Goal: Task Accomplishment & Management: Manage account settings

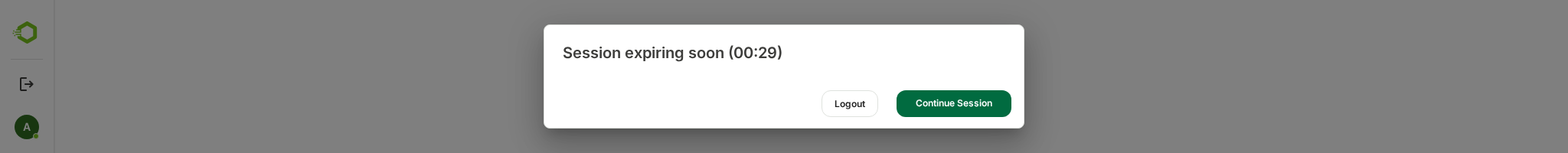
click at [971, 109] on div "Continue Session" at bounding box center [954, 104] width 115 height 27
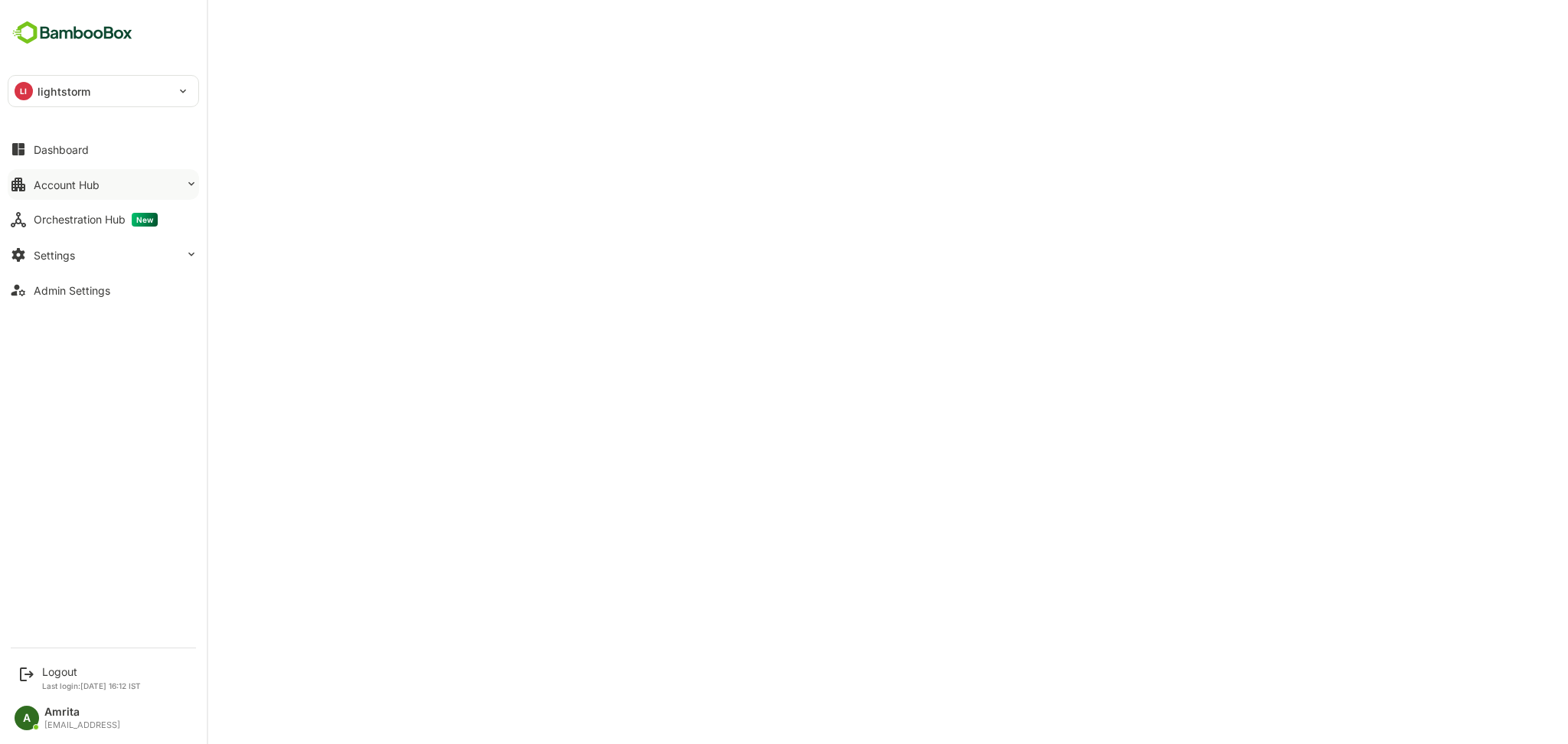
click at [94, 152] on div "Account Hub" at bounding box center [67, 185] width 66 height 13
click at [34, 151] on div "Dashboard" at bounding box center [61, 150] width 55 height 13
click at [72, 152] on div "Account Hub" at bounding box center [67, 185] width 66 height 13
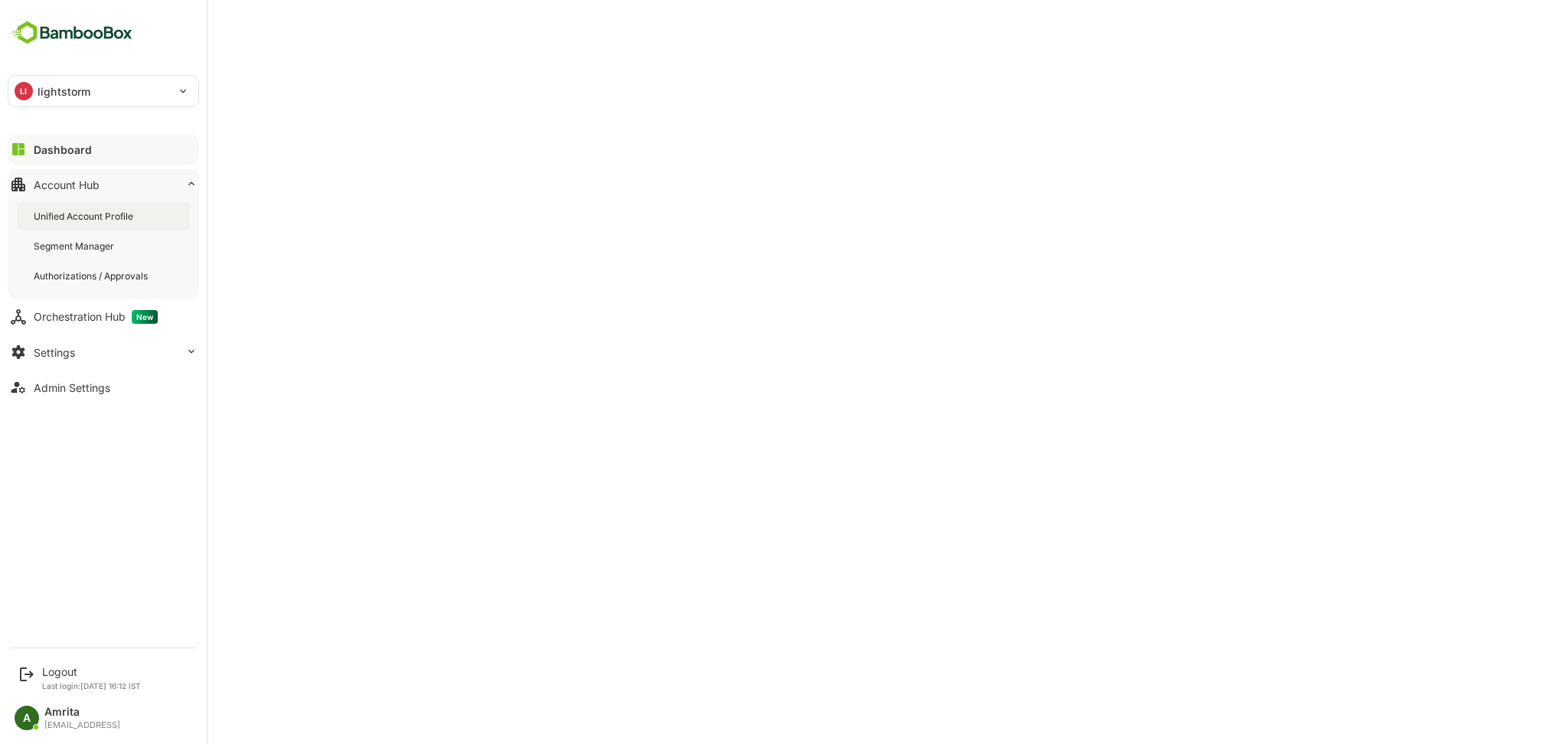
click at [115, 152] on div "Unified Account Profile" at bounding box center [85, 216] width 103 height 13
click at [49, 151] on div "Dashboard" at bounding box center [61, 150] width 55 height 13
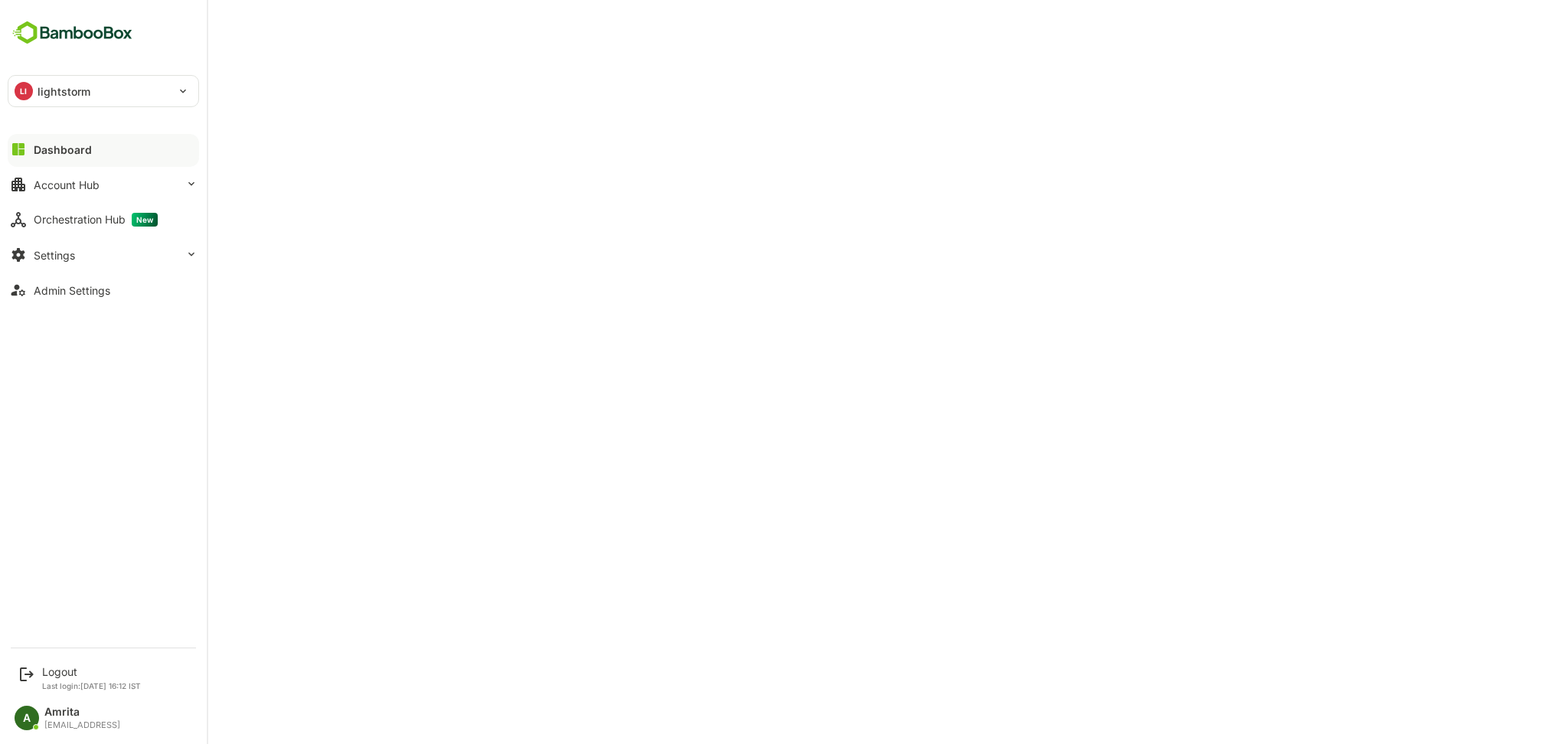
click at [49, 151] on div "Dashboard" at bounding box center [63, 150] width 58 height 13
click at [35, 143] on div "Dashboard" at bounding box center [63, 150] width 58 height 13
click at [50, 154] on div "Dashboard" at bounding box center [63, 150] width 58 height 13
click at [62, 671] on div "Logout" at bounding box center [89, 672] width 94 height 13
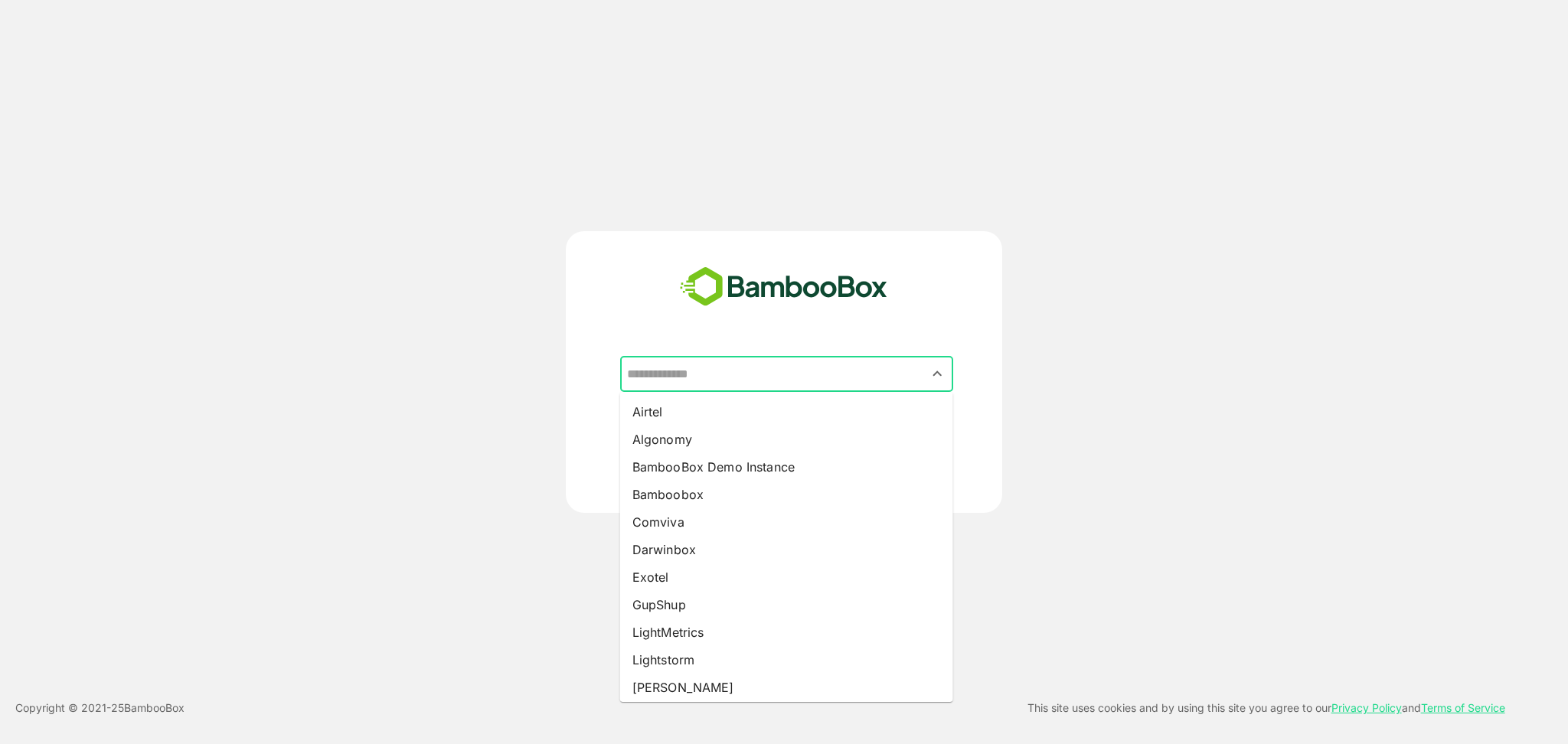
click at [751, 380] on input "text" at bounding box center [786, 374] width 327 height 29
click at [715, 619] on li "LightMetrics" at bounding box center [786, 632] width 333 height 27
type input "**********"
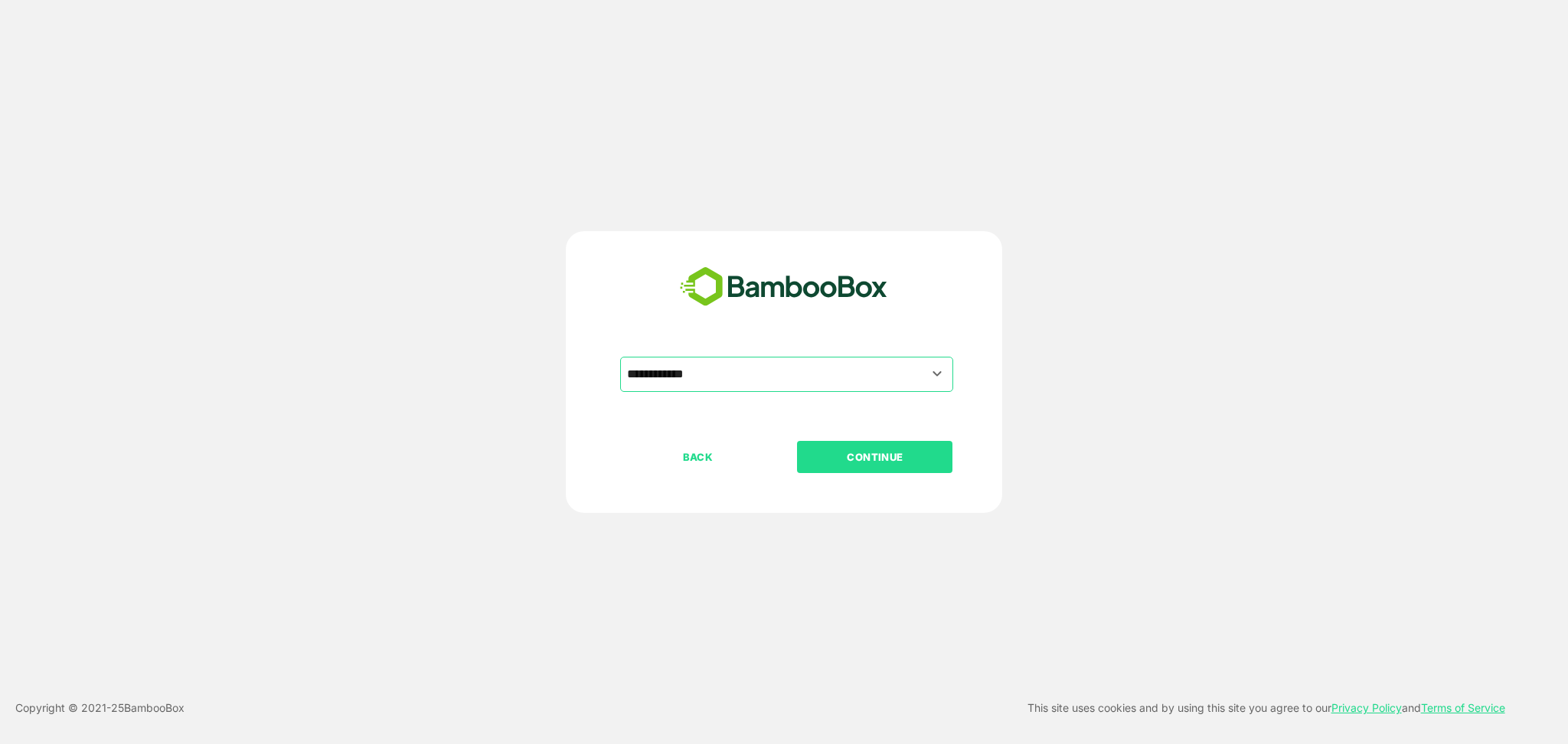
click at [850, 457] on p "CONTINUE" at bounding box center [875, 457] width 153 height 16
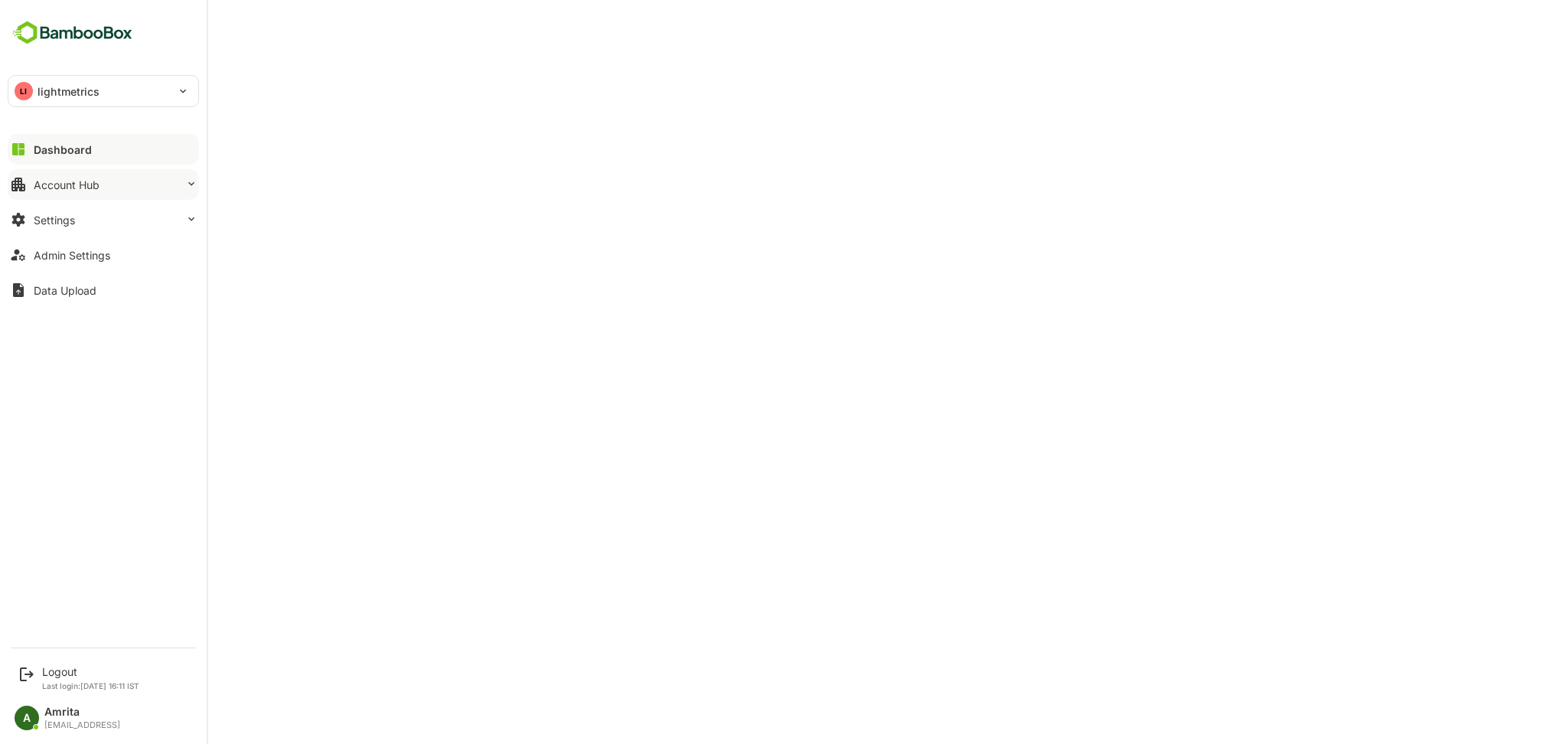
click at [103, 195] on button "Account Hub" at bounding box center [103, 184] width 192 height 30
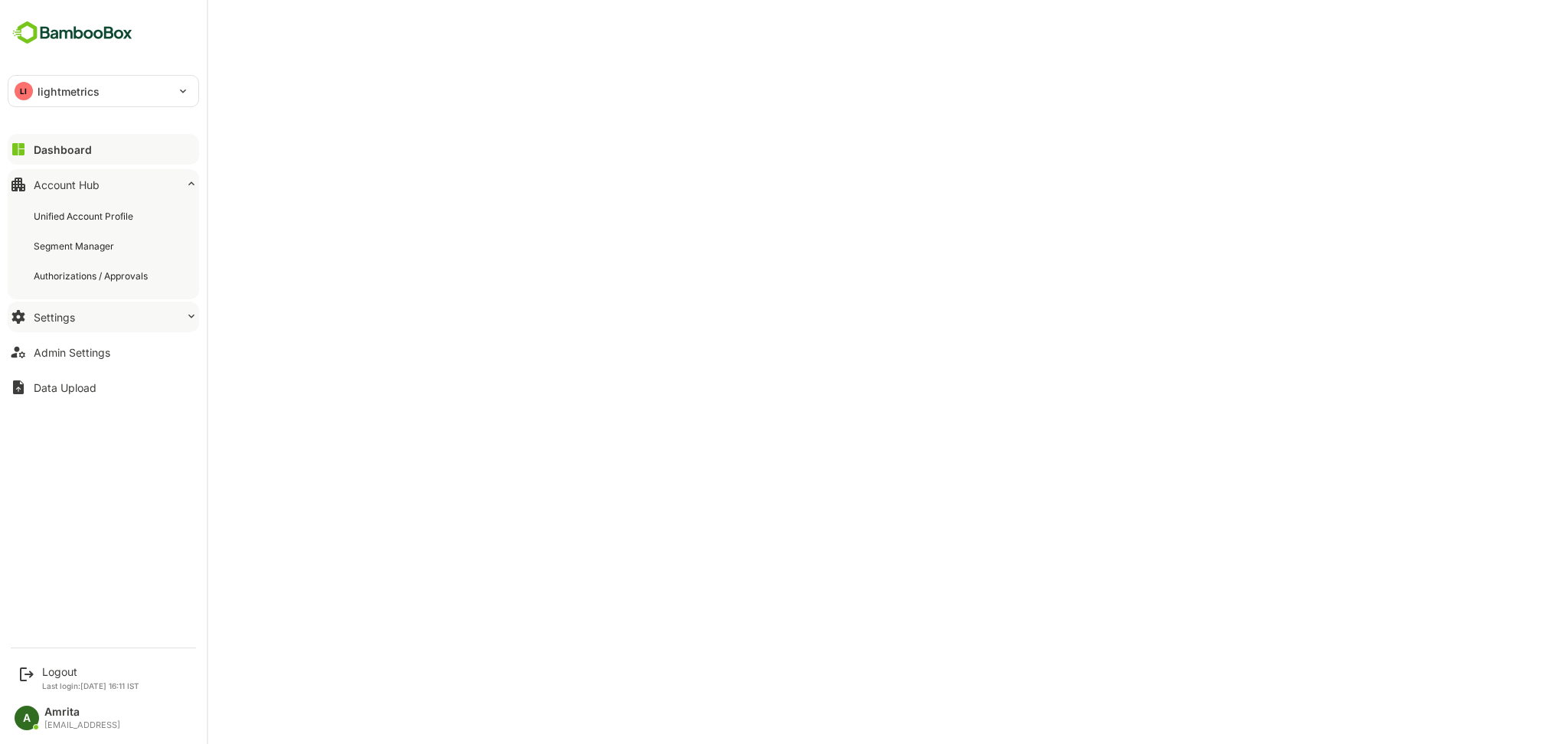
click at [106, 312] on button "Settings" at bounding box center [103, 317] width 192 height 30
click at [96, 279] on div "Integration Setup" at bounding box center [72, 281] width 77 height 13
click at [60, 267] on button "Admin Settings" at bounding box center [103, 254] width 192 height 30
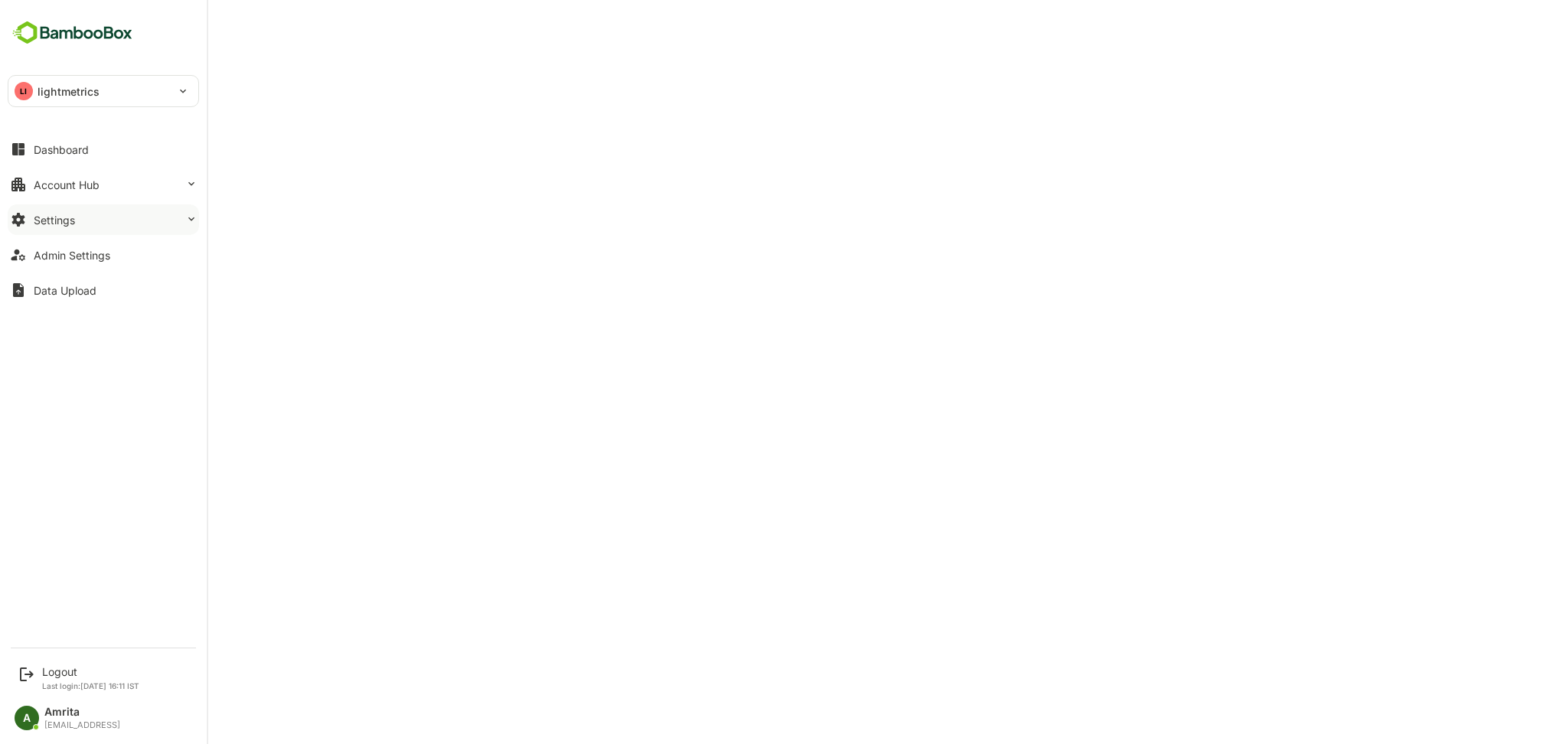
click at [82, 232] on button "Settings" at bounding box center [103, 219] width 192 height 30
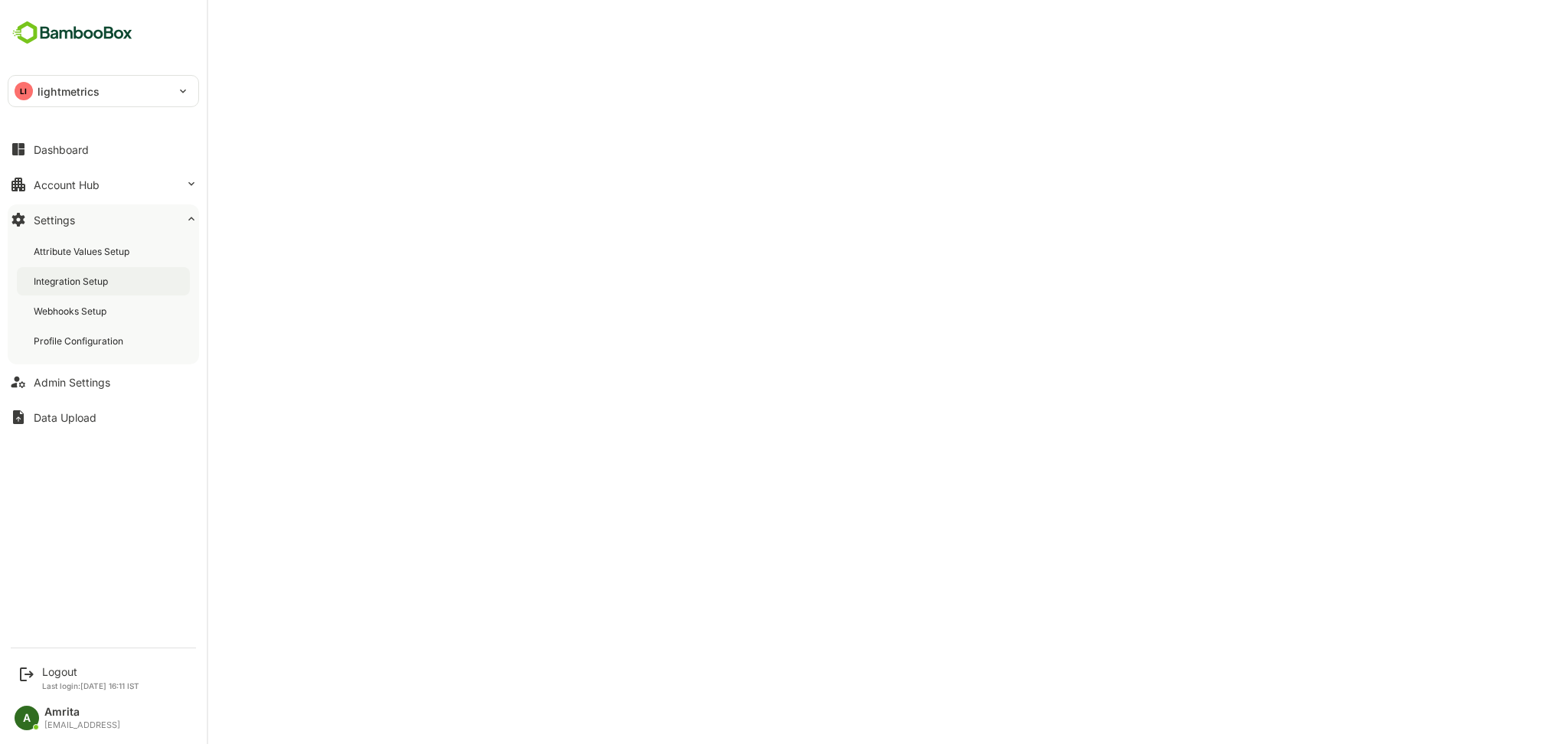
click at [93, 283] on div "Integration Setup" at bounding box center [72, 281] width 77 height 13
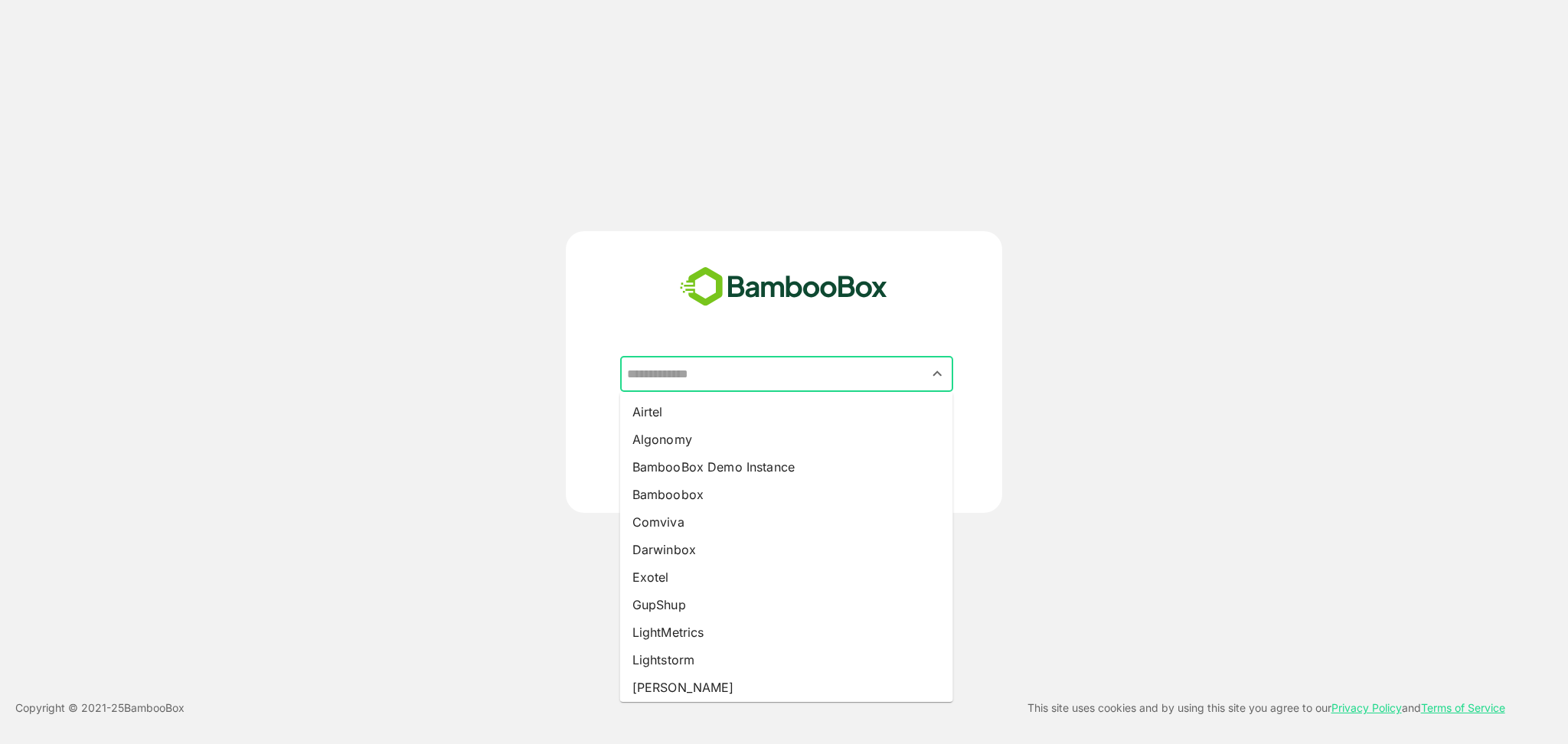
click at [678, 361] on input "text" at bounding box center [786, 374] width 327 height 29
click at [678, 634] on li "LightMetrics" at bounding box center [786, 632] width 333 height 27
type input "**********"
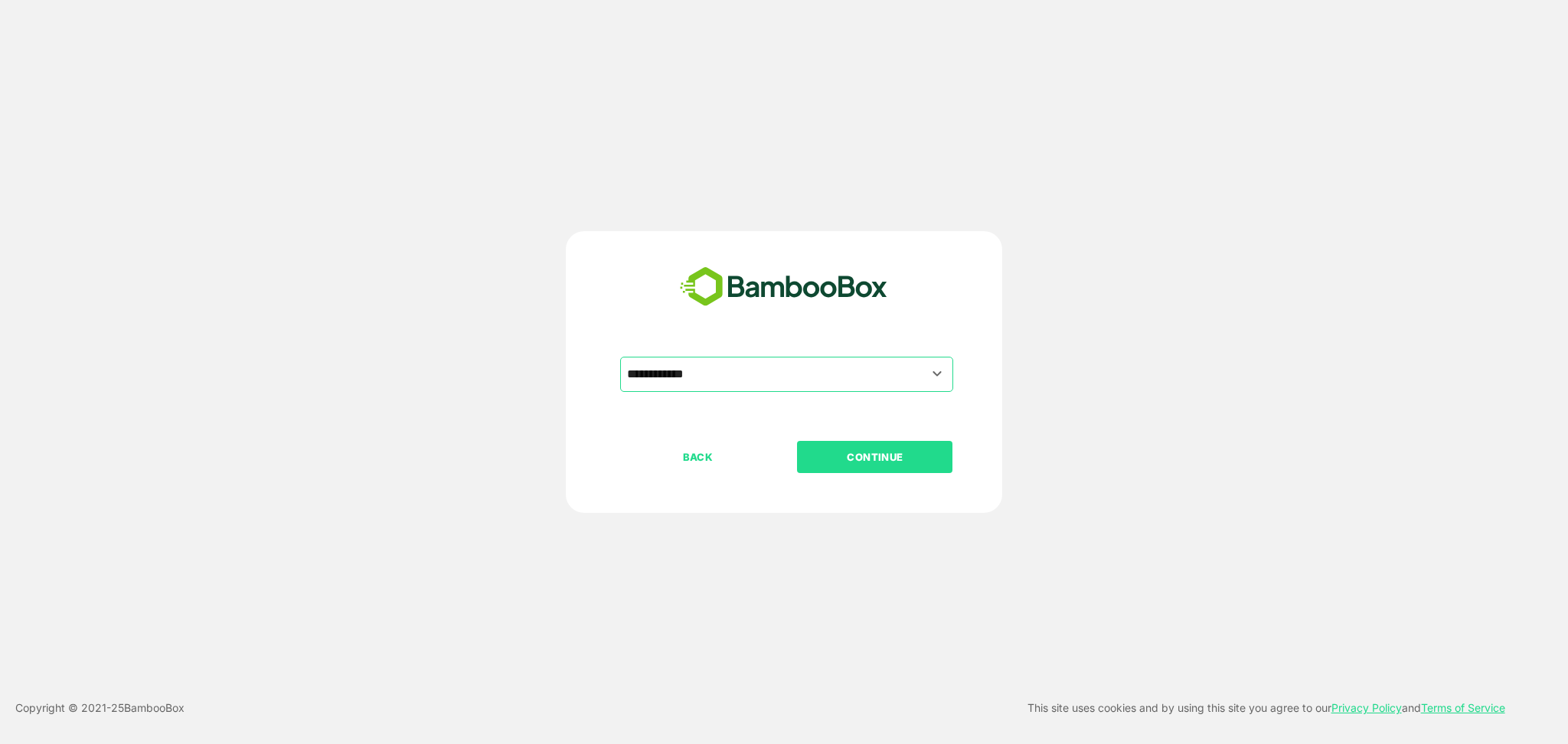
click at [831, 464] on p "CONTINUE" at bounding box center [875, 457] width 153 height 16
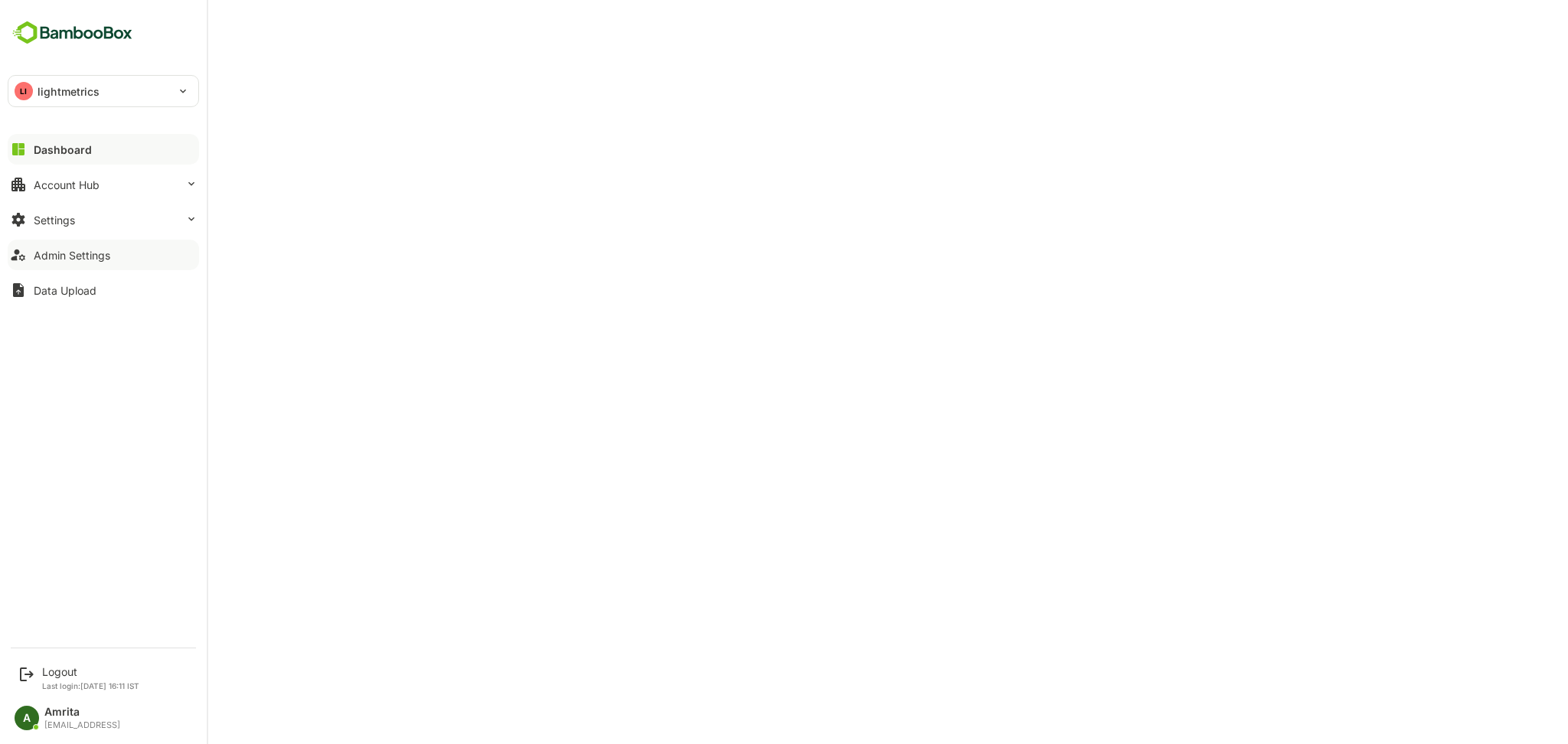
click at [68, 259] on div "Admin Settings" at bounding box center [72, 255] width 77 height 13
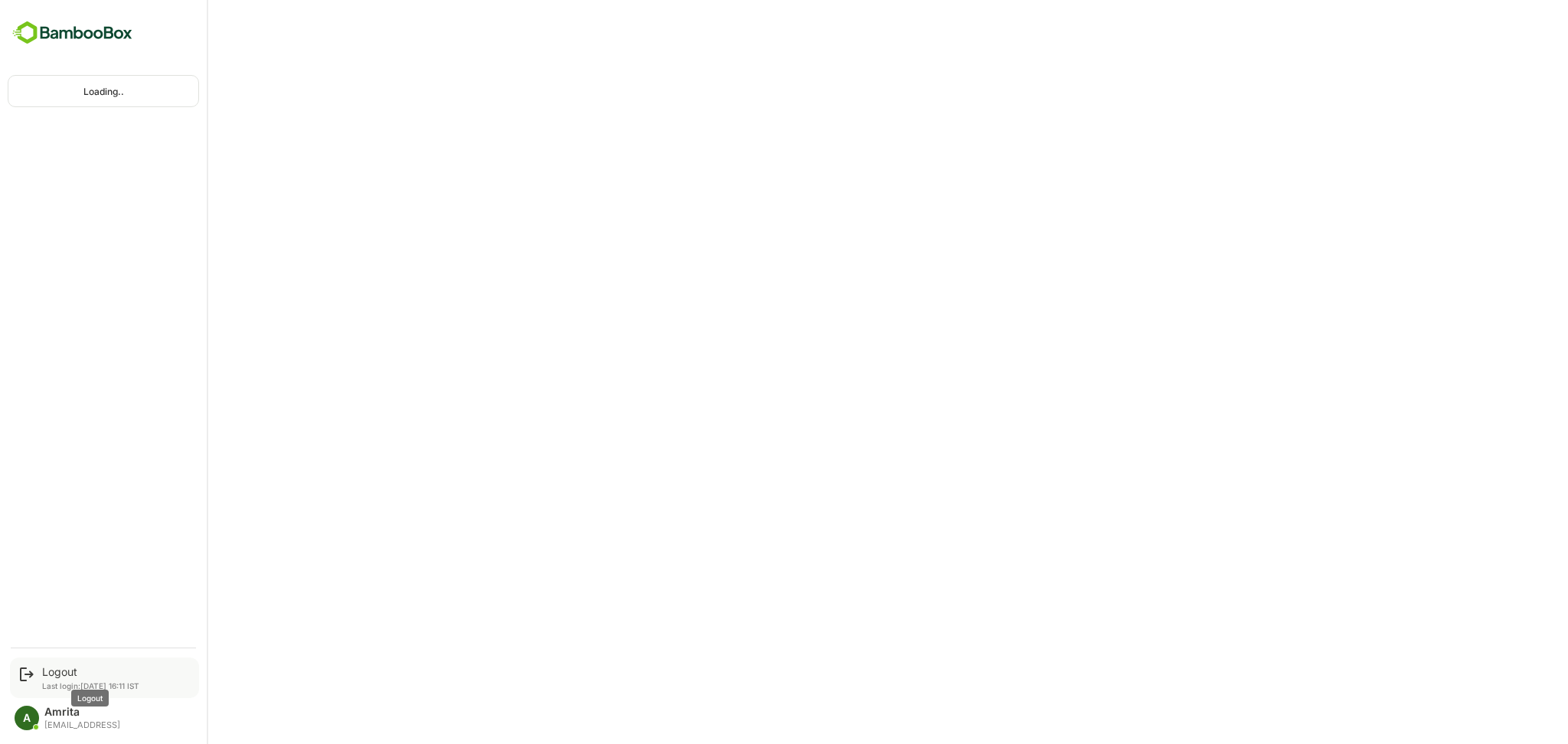
click at [54, 677] on div "Logout" at bounding box center [91, 672] width 97 height 13
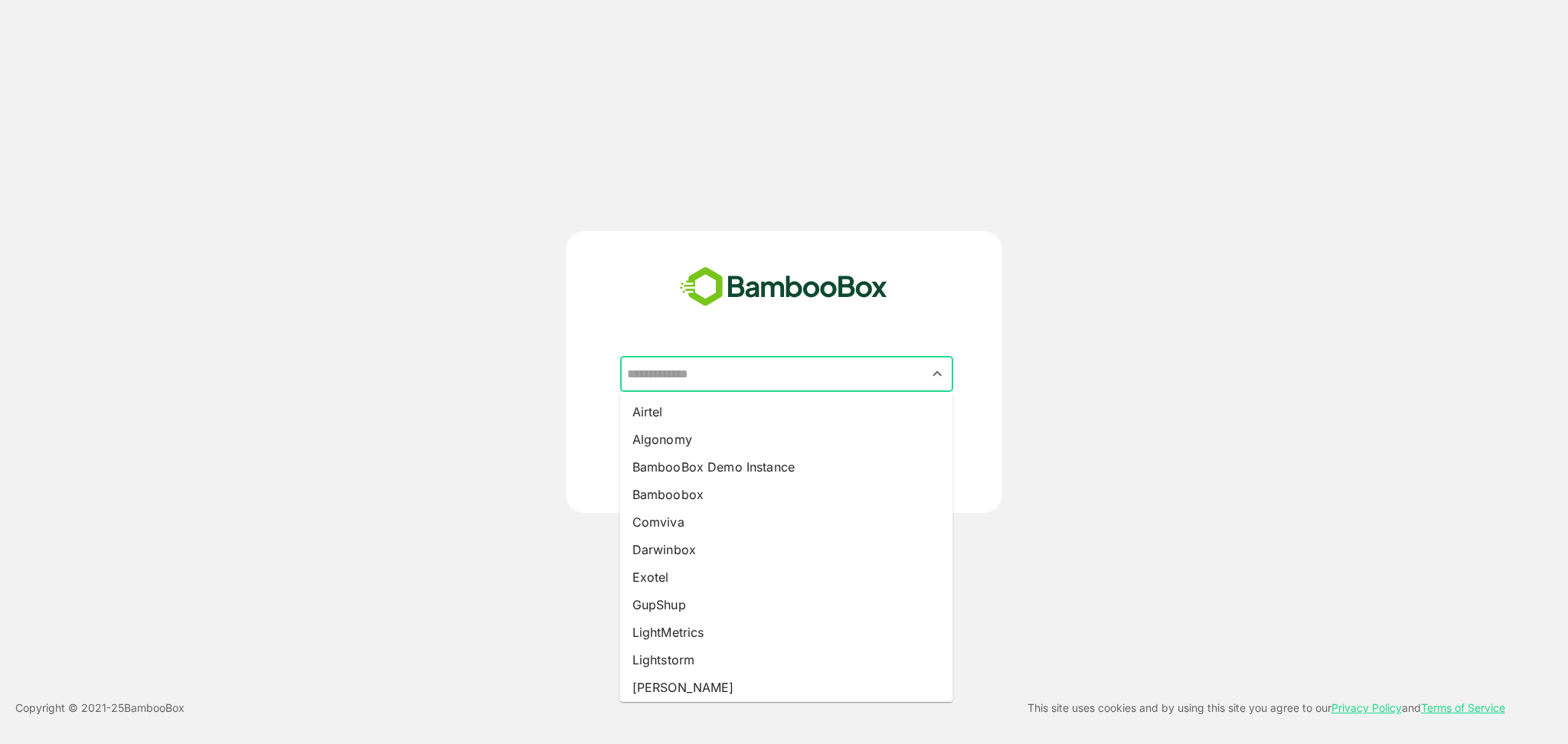
click at [822, 374] on input "text" at bounding box center [786, 374] width 327 height 29
click at [719, 657] on li "Lightstorm" at bounding box center [786, 659] width 333 height 27
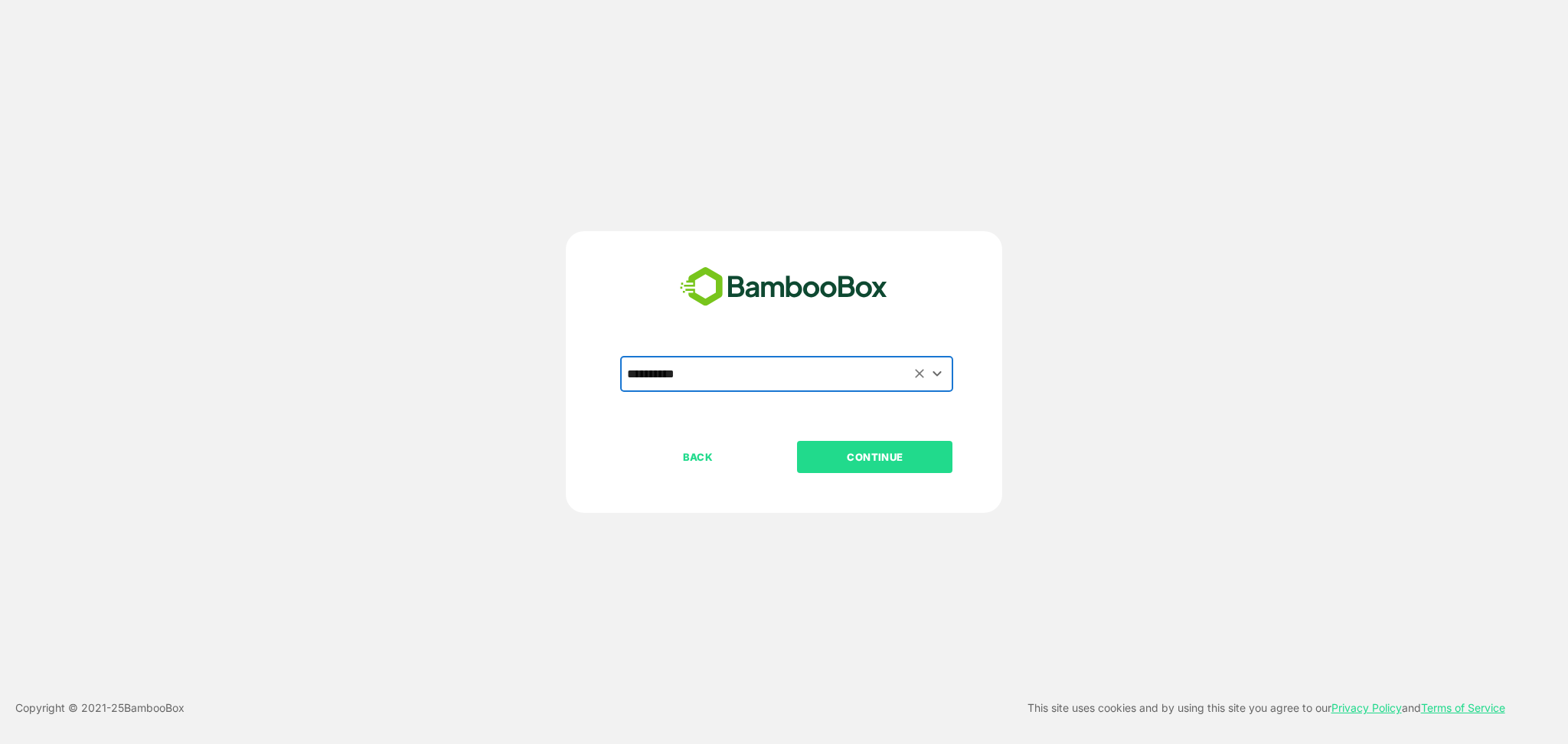
type input "**********"
click at [858, 457] on p "CONTINUE" at bounding box center [875, 457] width 153 height 16
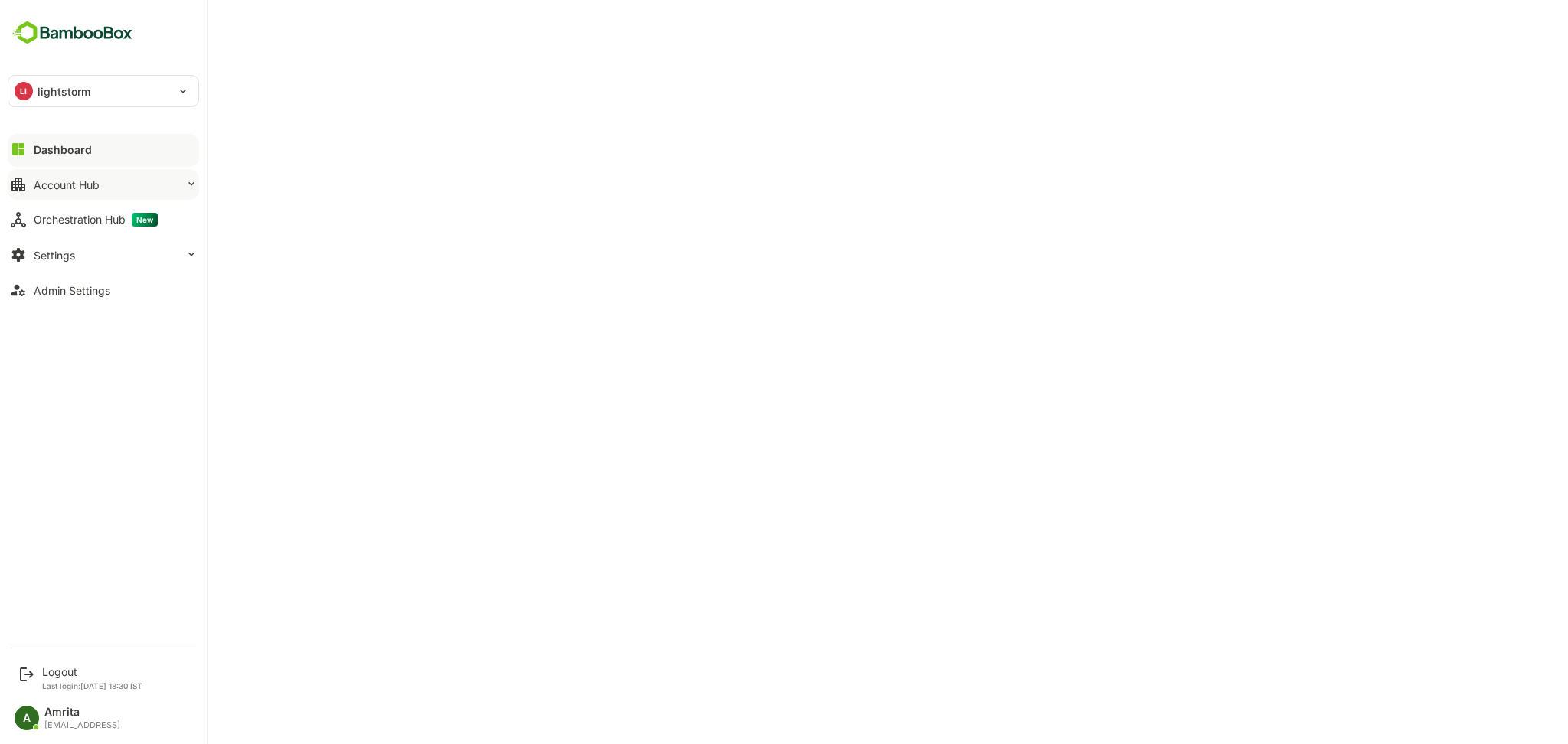
click at [40, 181] on div "Account Hub" at bounding box center [67, 185] width 66 height 13
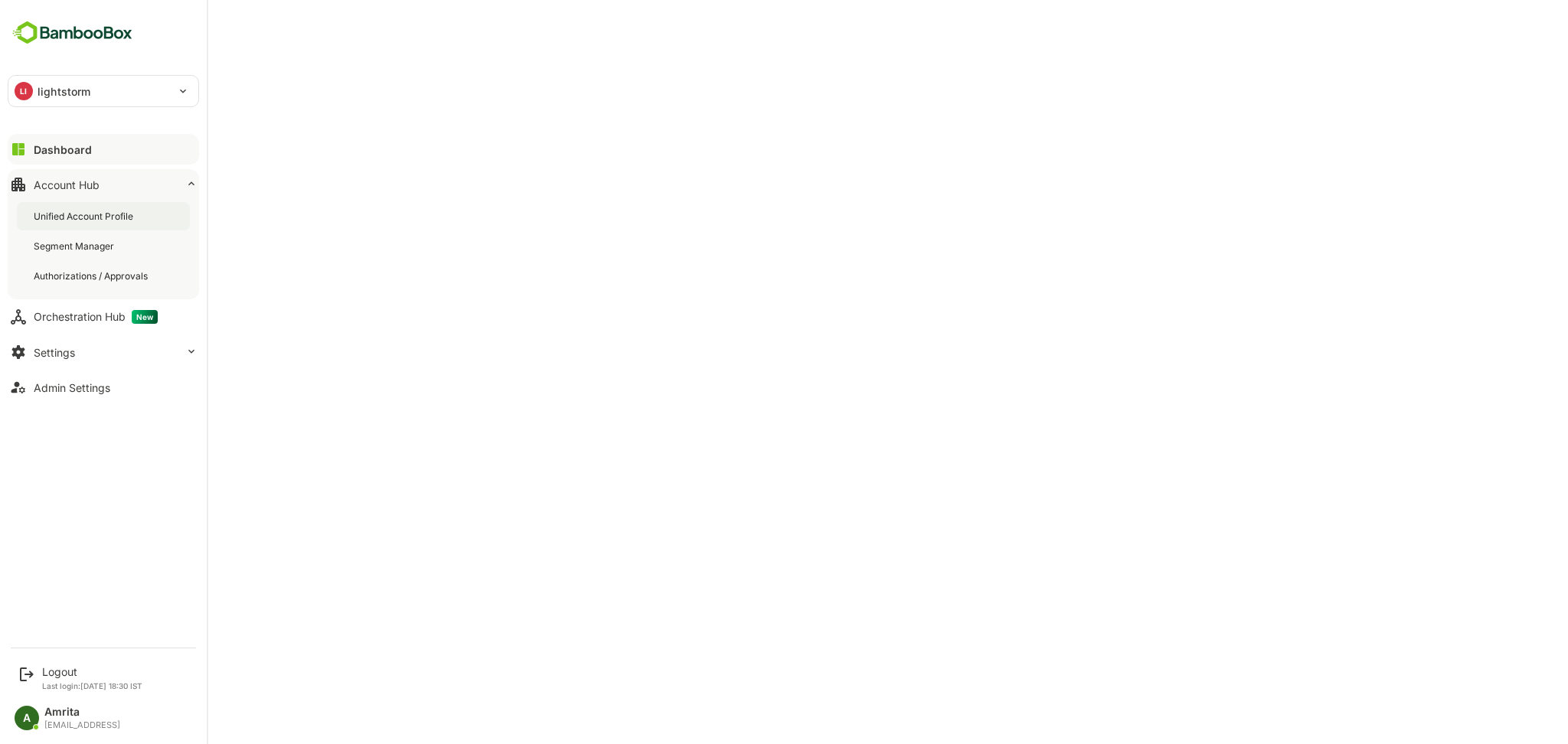
click at [99, 211] on div "Unified Account Profile" at bounding box center [85, 216] width 103 height 13
click at [46, 153] on div "Dashboard" at bounding box center [61, 150] width 55 height 13
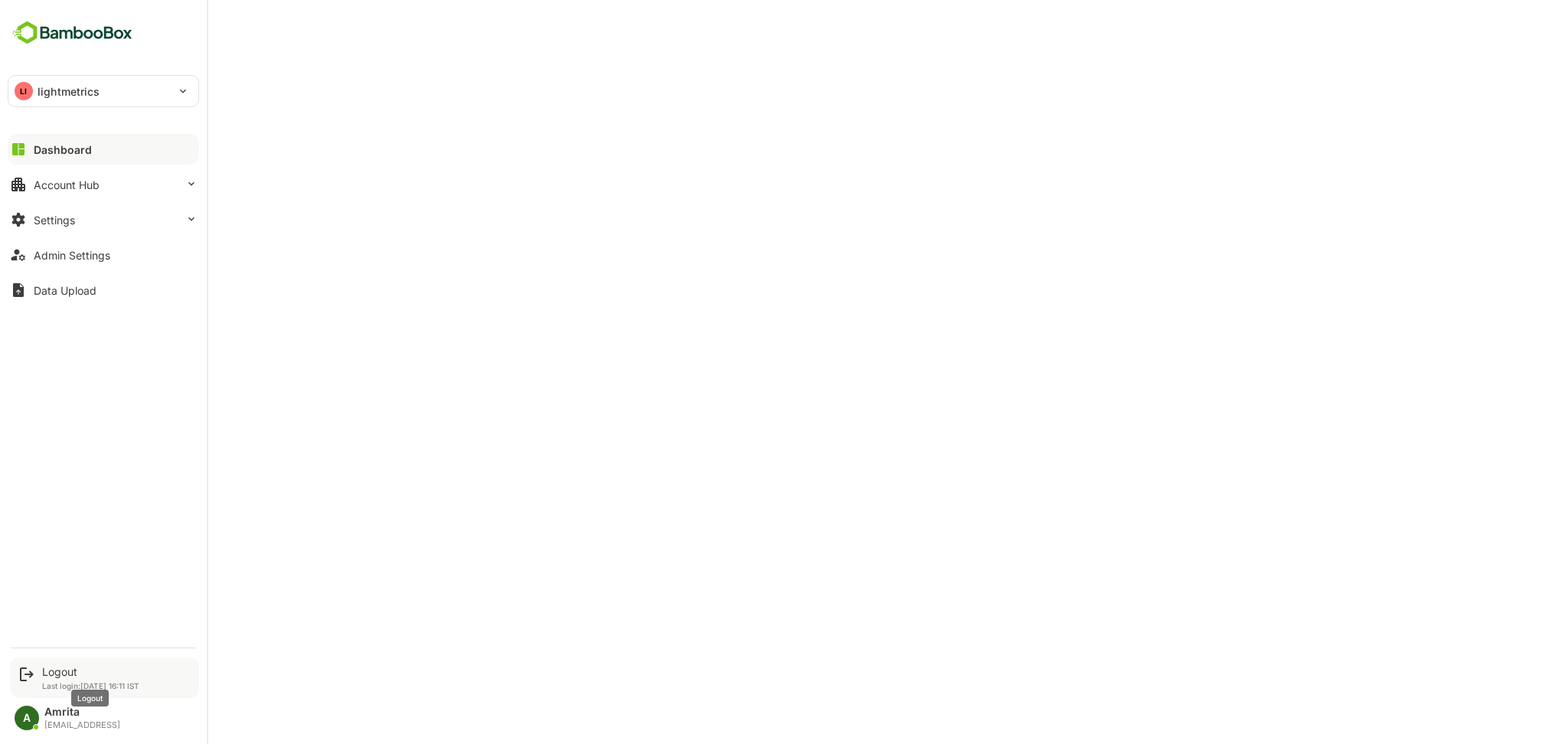
click at [61, 668] on div "Logout" at bounding box center [91, 672] width 97 height 13
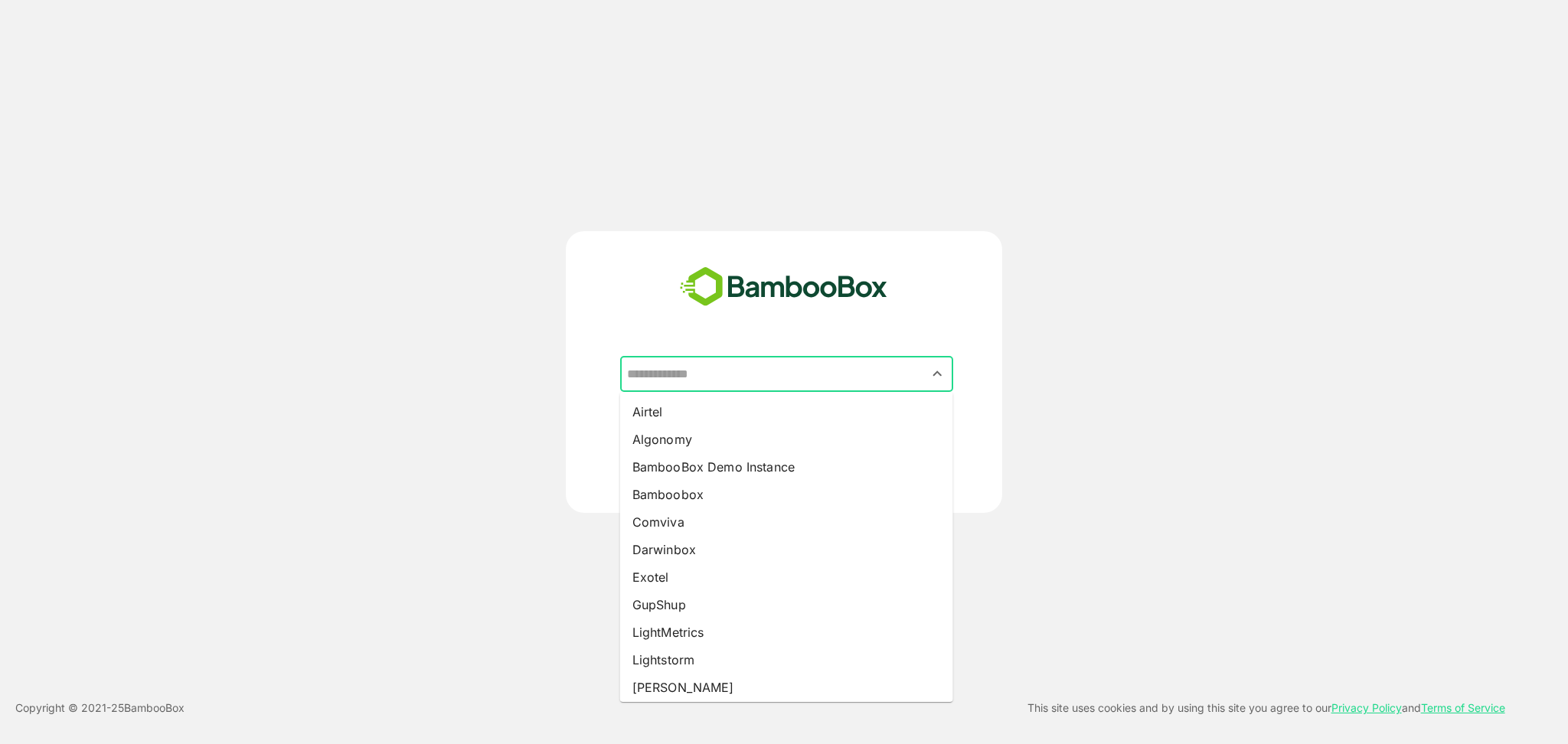
click at [704, 378] on input "text" at bounding box center [786, 374] width 327 height 29
click at [686, 655] on li "Lightstorm" at bounding box center [786, 659] width 333 height 27
type input "**********"
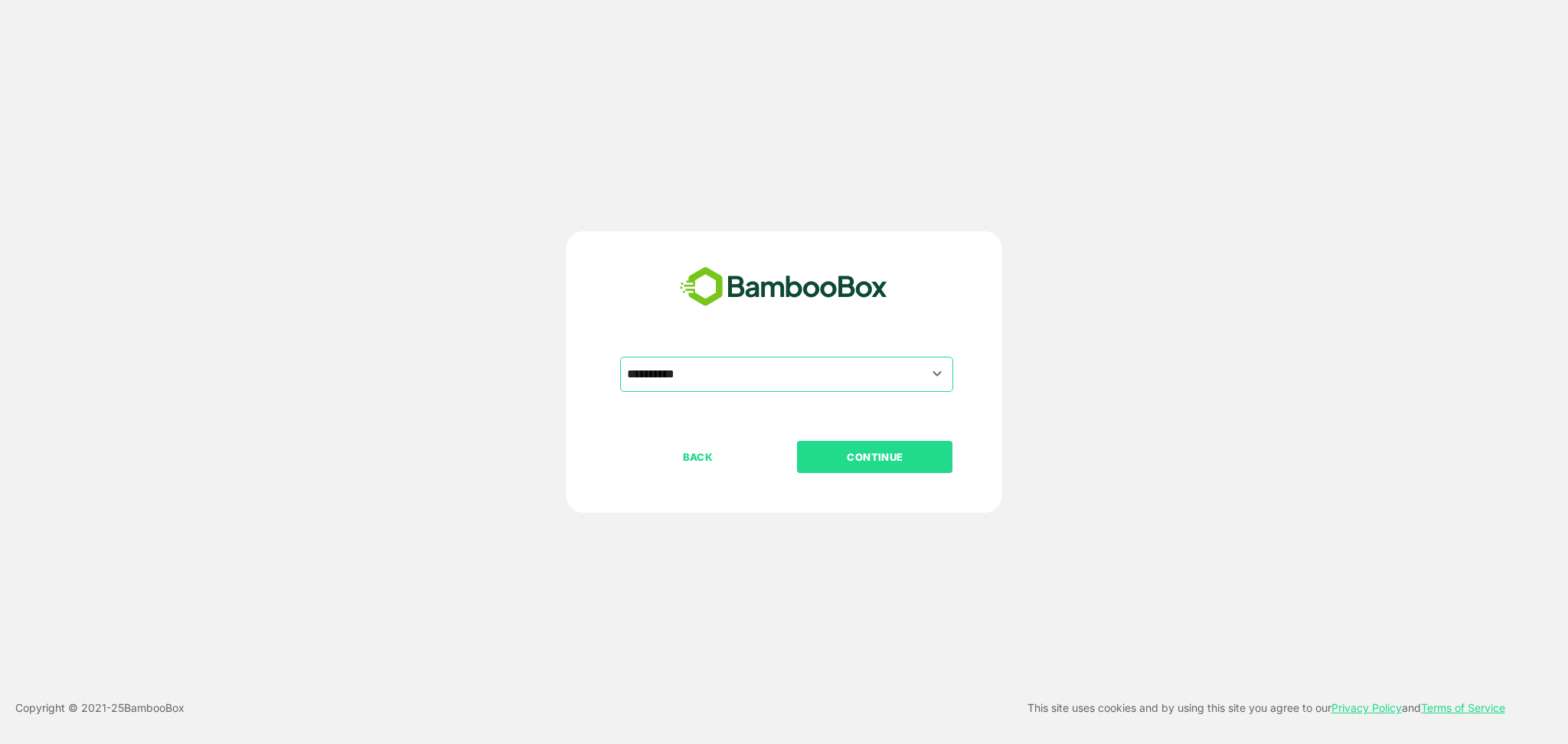
click at [874, 465] on p "CONTINUE" at bounding box center [875, 457] width 153 height 16
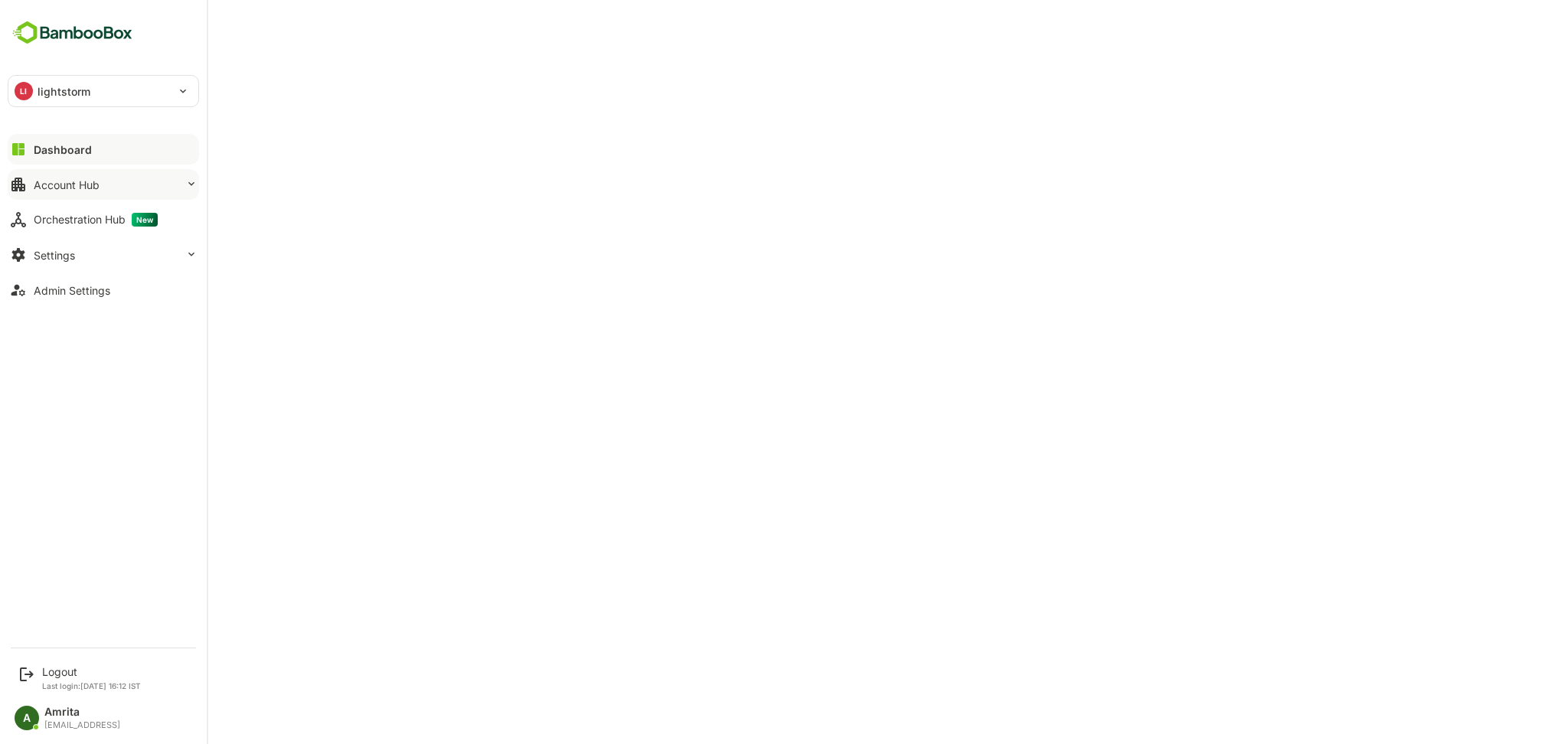
click at [98, 184] on div "Account Hub" at bounding box center [67, 185] width 66 height 13
click at [34, 183] on div "Account Hub" at bounding box center [67, 185] width 66 height 13
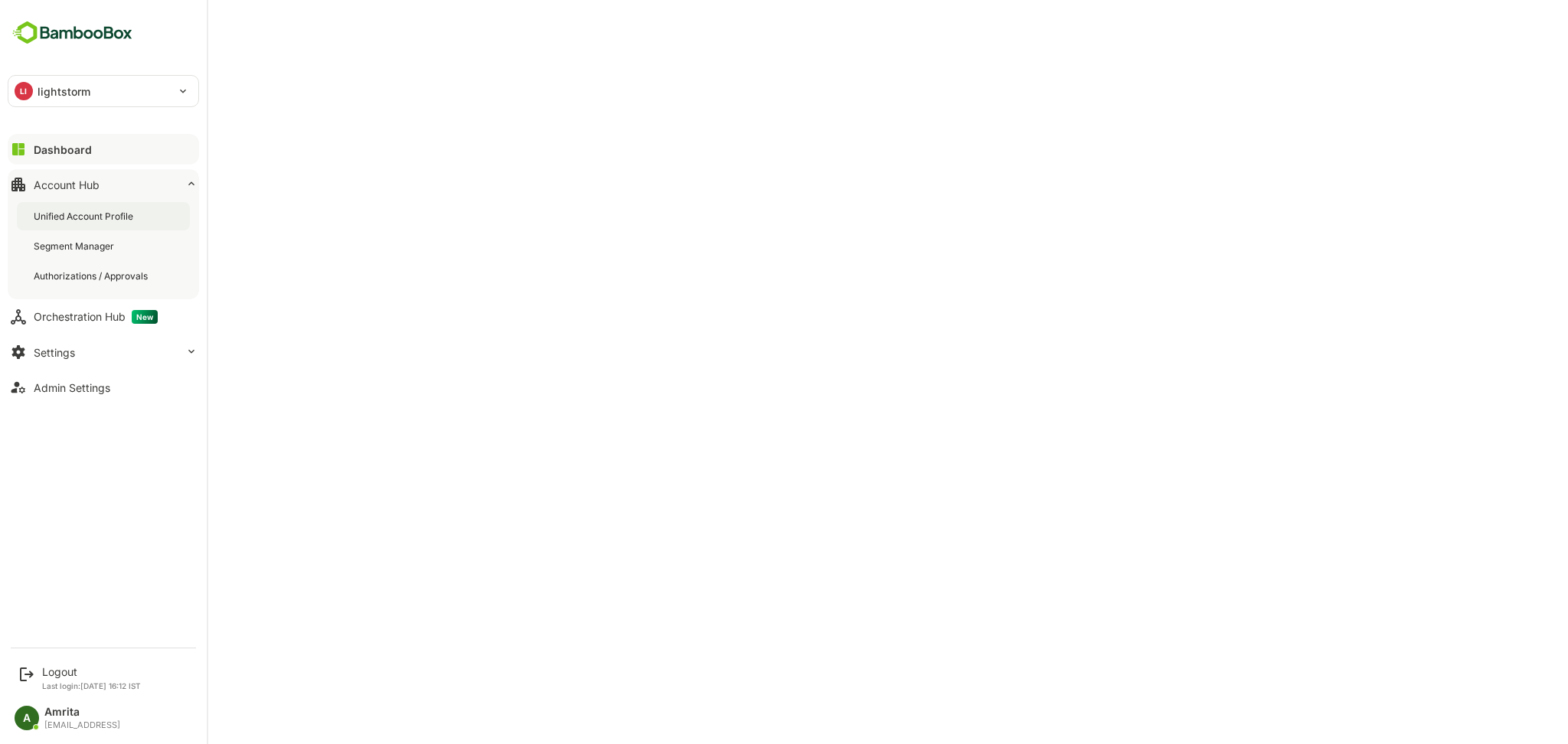
click at [58, 213] on div "Unified Account Profile" at bounding box center [85, 216] width 103 height 13
click at [52, 675] on div "Logout" at bounding box center [91, 672] width 99 height 13
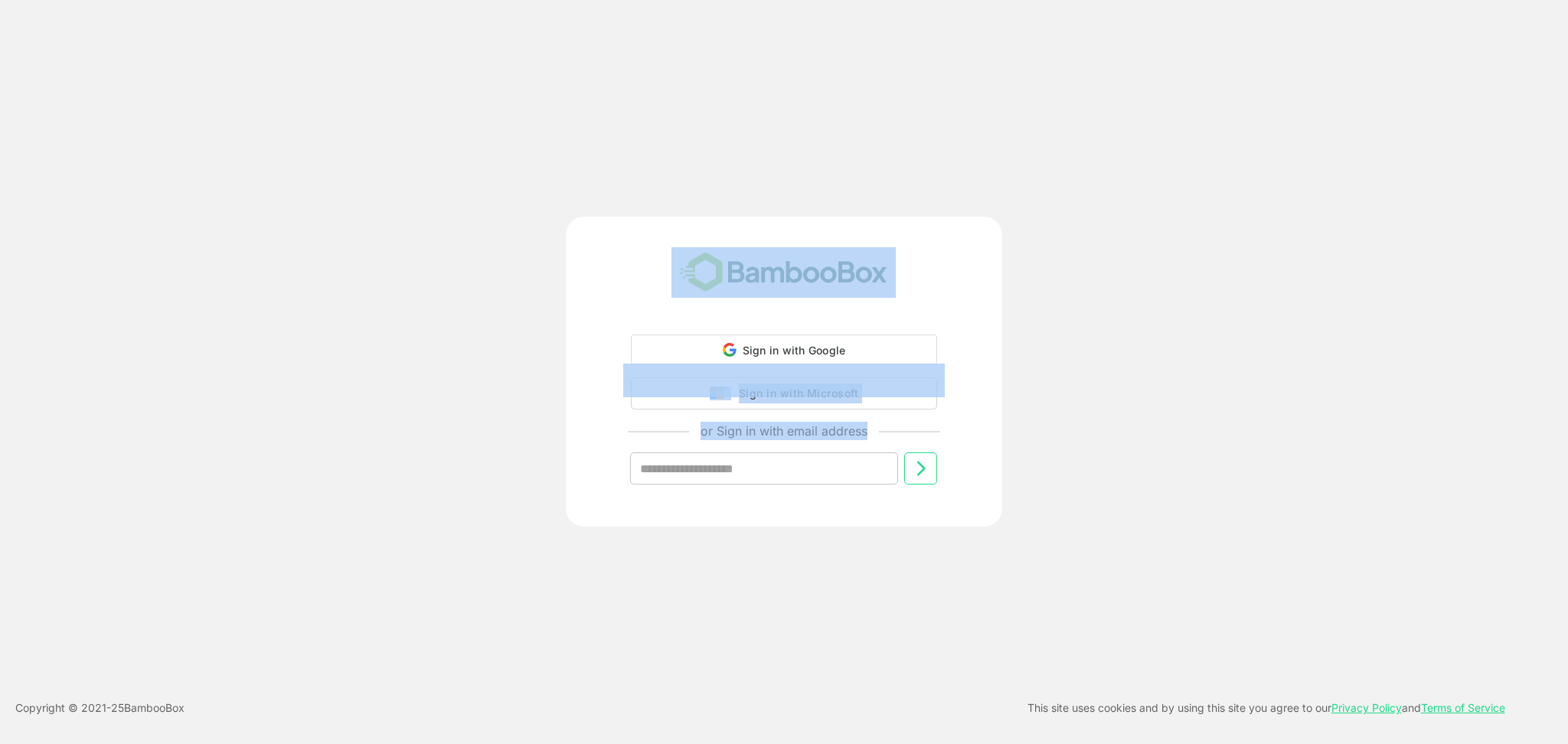
click at [484, 0] on html "Loading.. __ Logout Last login: Sep 12 16:12 IST A Amrita amrita@bamboobox.ai A…" at bounding box center [784, 372] width 1568 height 744
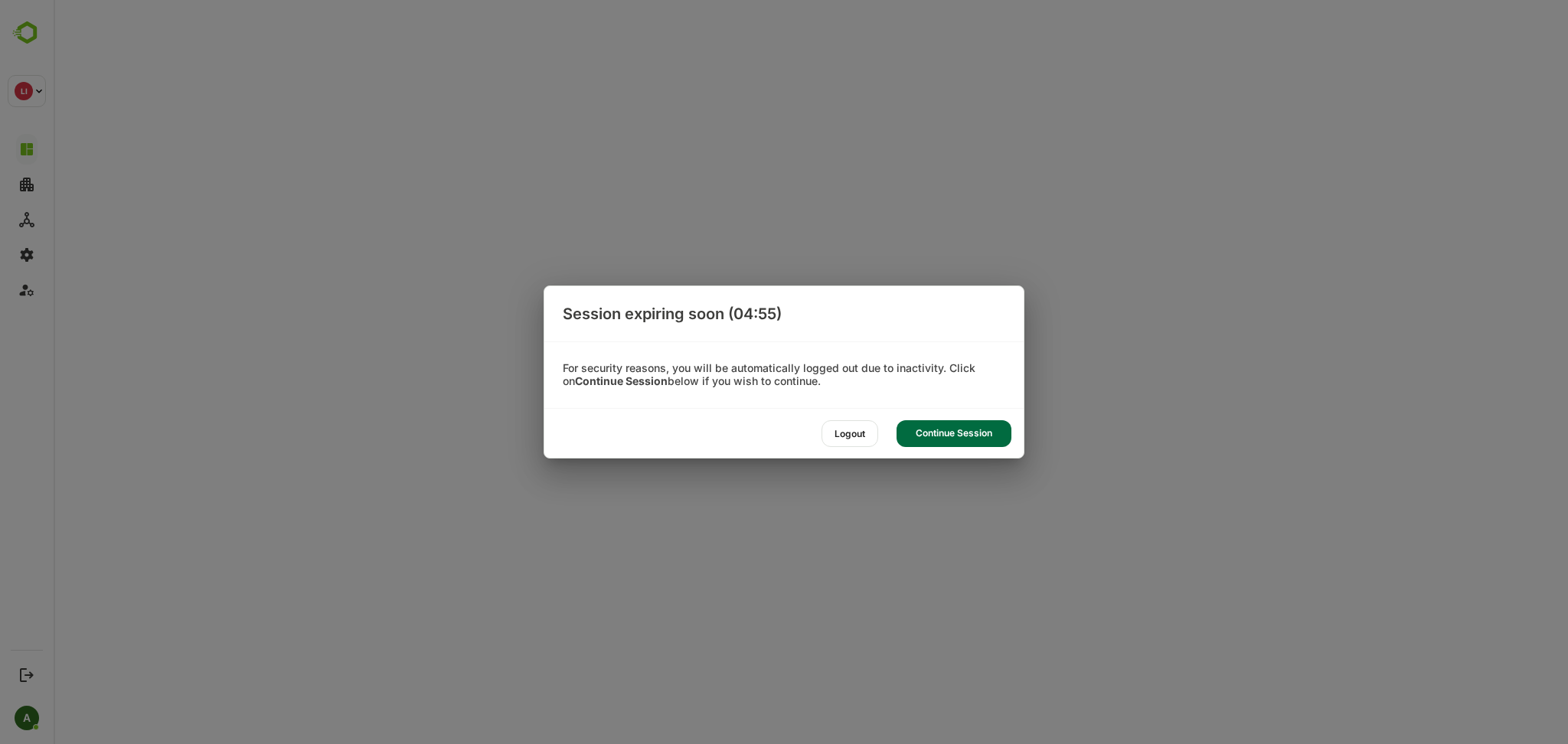
click at [949, 439] on div "Continue Session" at bounding box center [954, 434] width 115 height 27
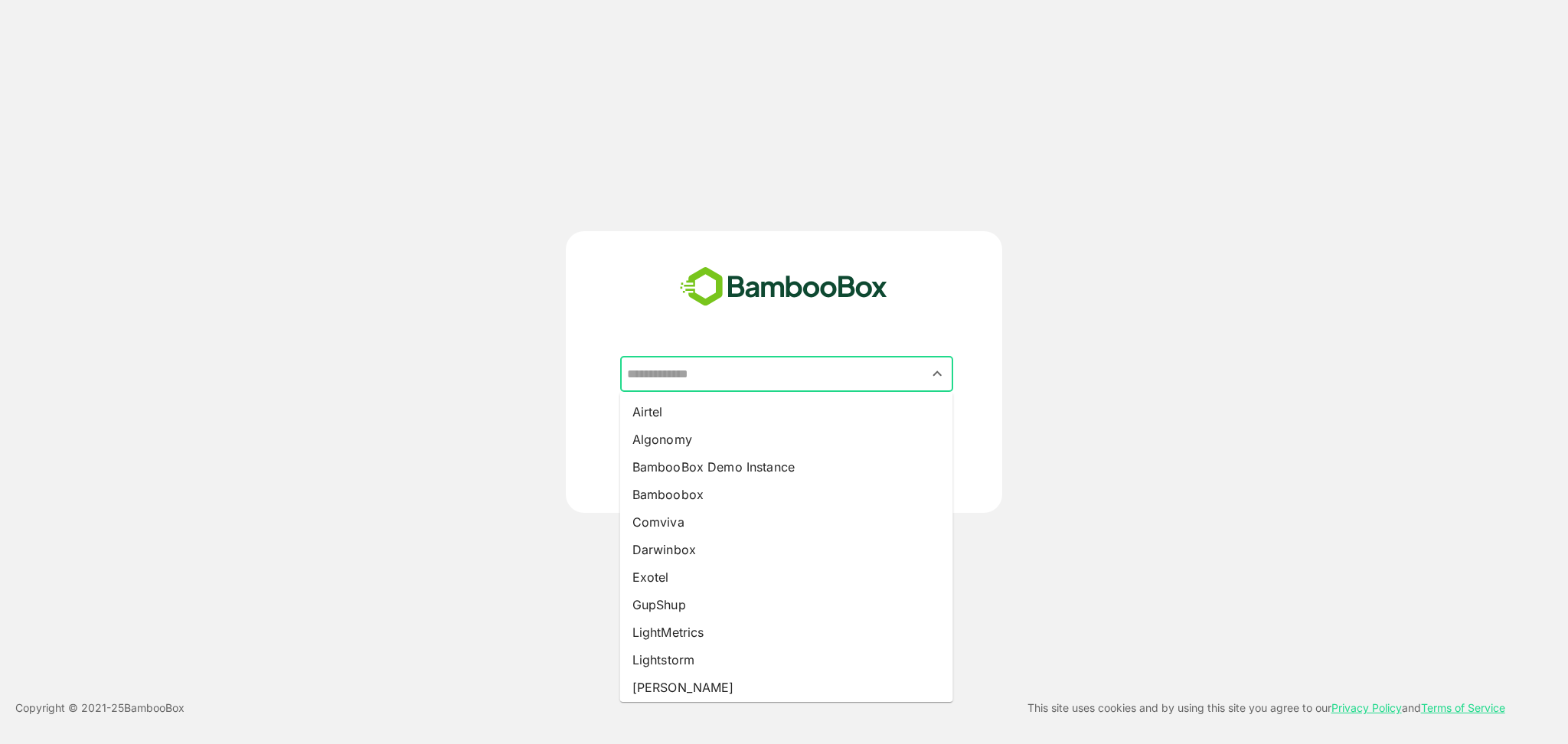
click at [697, 370] on input "text" at bounding box center [786, 374] width 327 height 29
click at [692, 658] on li "Lightstorm" at bounding box center [786, 659] width 333 height 27
type input "**********"
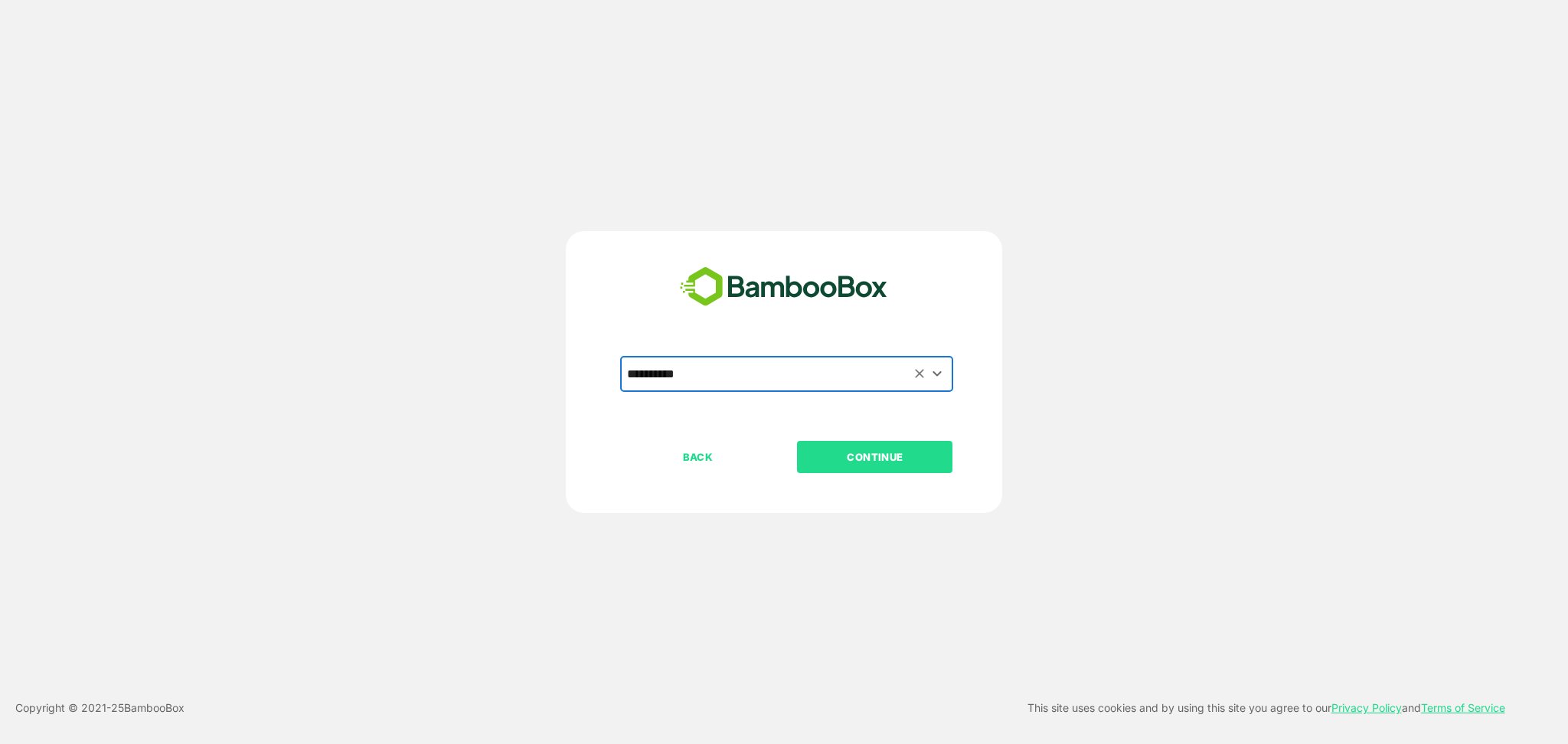
click at [846, 450] on p "CONTINUE" at bounding box center [875, 457] width 153 height 16
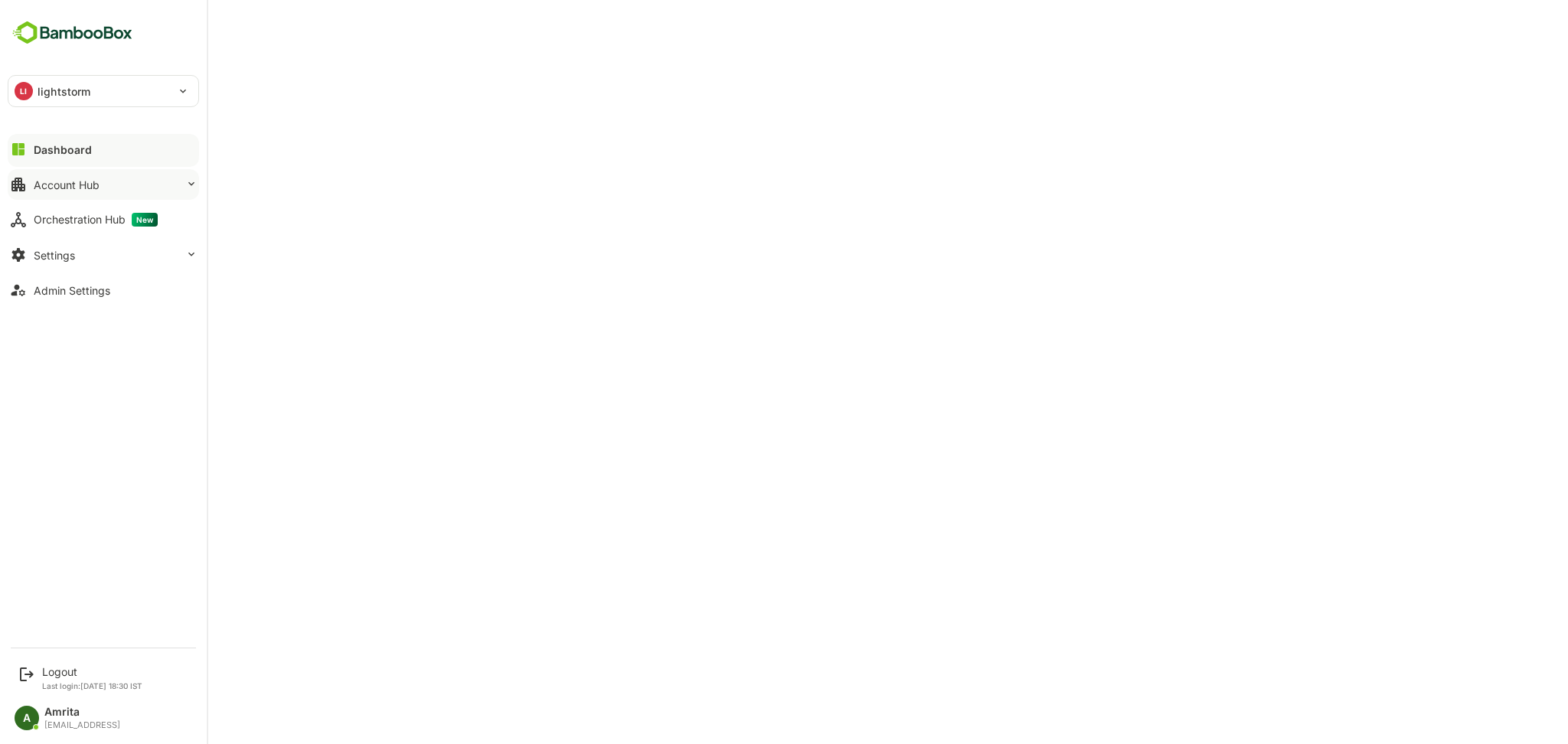
click at [128, 181] on button "Account Hub" at bounding box center [103, 184] width 192 height 30
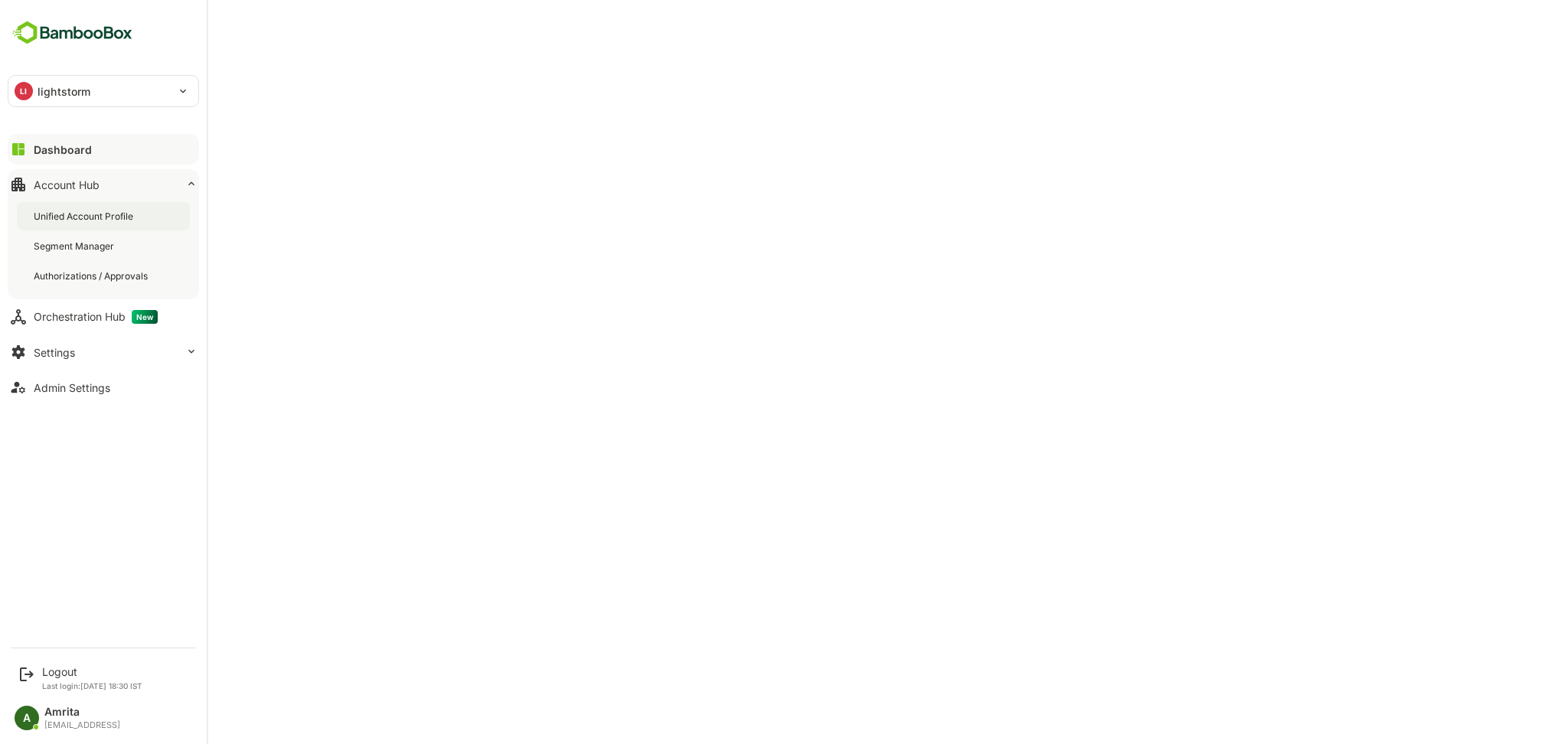
click at [140, 213] on div "Unified Account Profile" at bounding box center [103, 216] width 173 height 28
